Goal: Navigation & Orientation: Find specific page/section

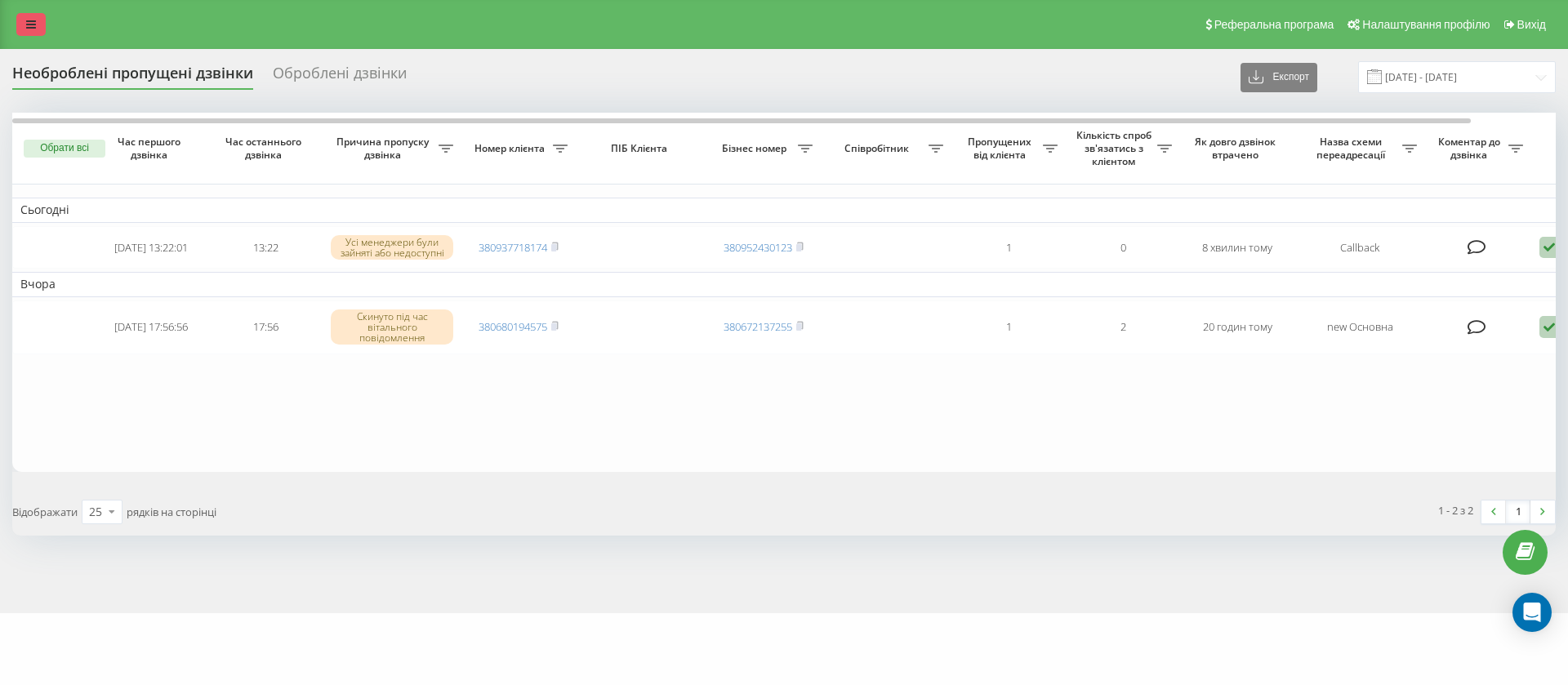
click at [35, 23] on icon at bounding box center [31, 24] width 9 height 11
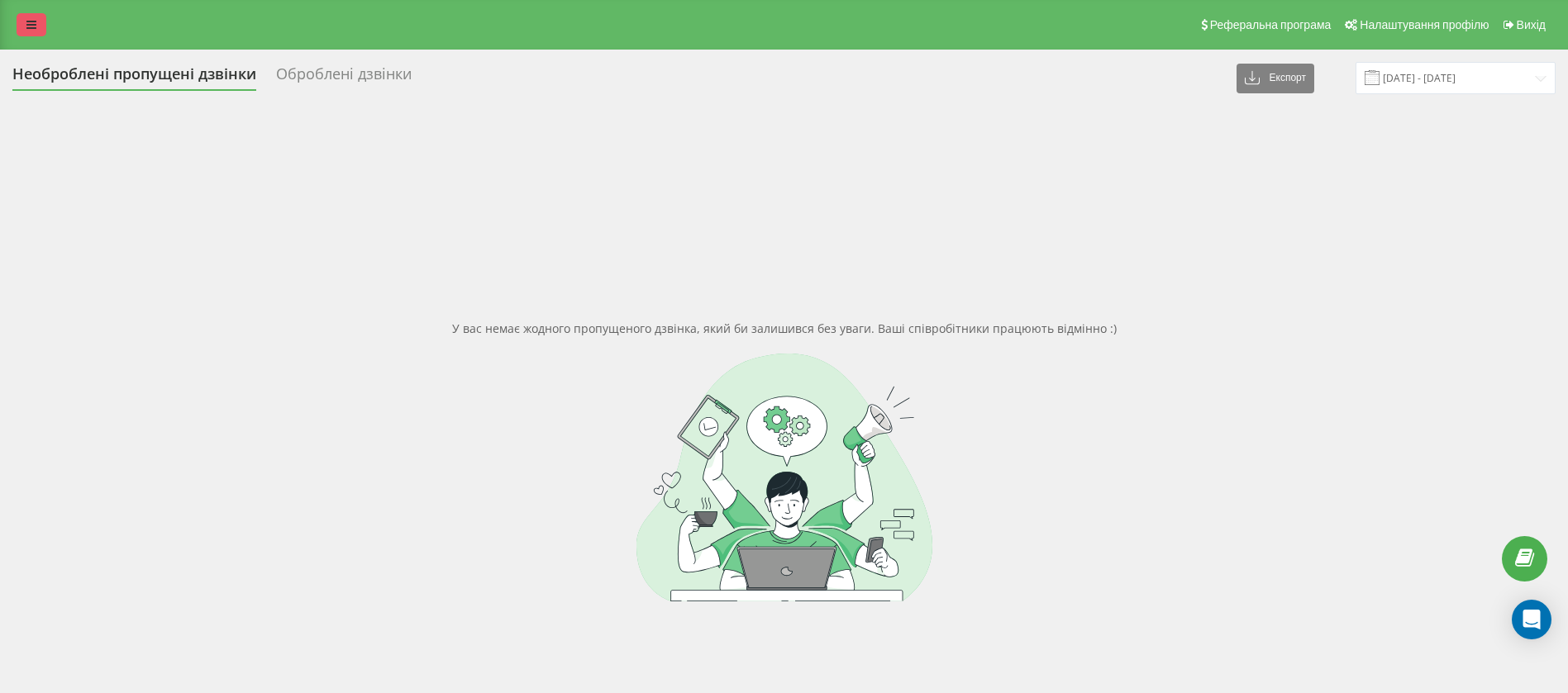
click at [39, 20] on link at bounding box center [30, 25] width 29 height 23
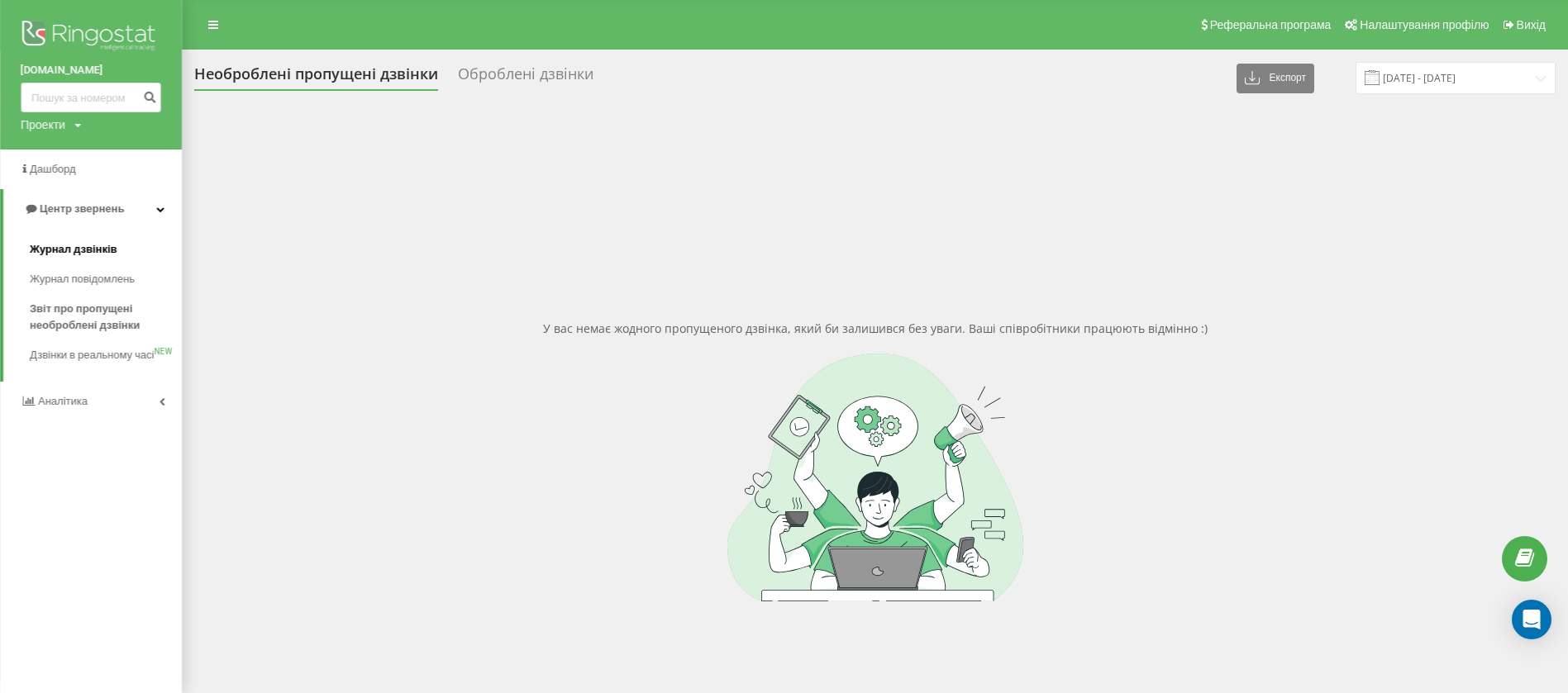
click at [105, 239] on link "Журнал дзвінків" at bounding box center [105, 249] width 152 height 29
